Goal: Information Seeking & Learning: Learn about a topic

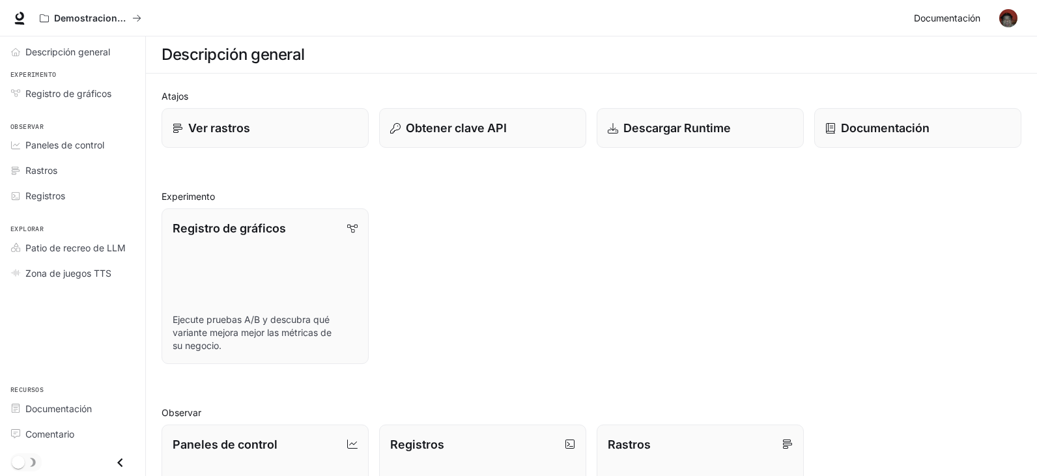
click at [935, 18] on font "Documentación" at bounding box center [947, 17] width 66 height 11
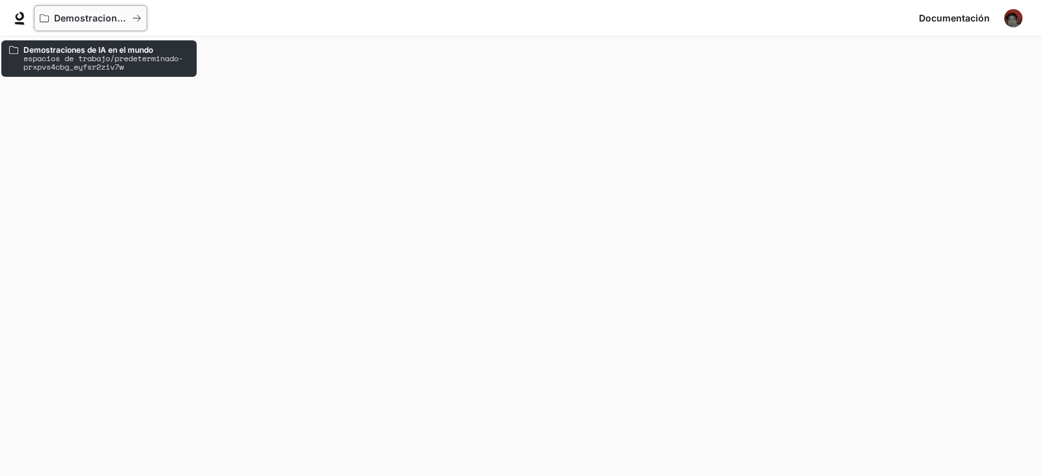
click at [133, 18] on icon "Todos los espacios de trabajo" at bounding box center [136, 18] width 9 height 9
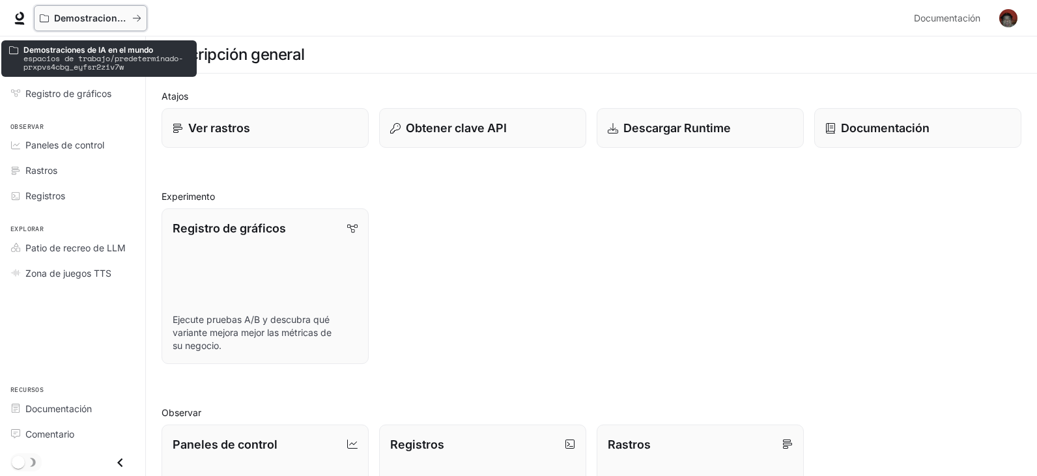
click at [45, 19] on icon "Todos los espacios de trabajo" at bounding box center [44, 18] width 9 height 9
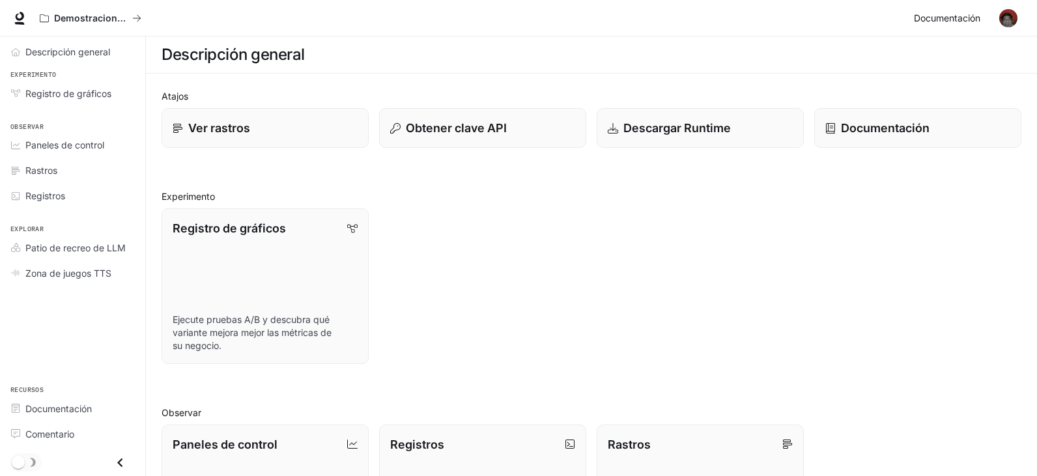
click at [962, 14] on font "Documentación" at bounding box center [947, 17] width 66 height 11
click at [25, 226] on font "Explorar" at bounding box center [26, 229] width 33 height 8
